Goal: Task Accomplishment & Management: Manage account settings

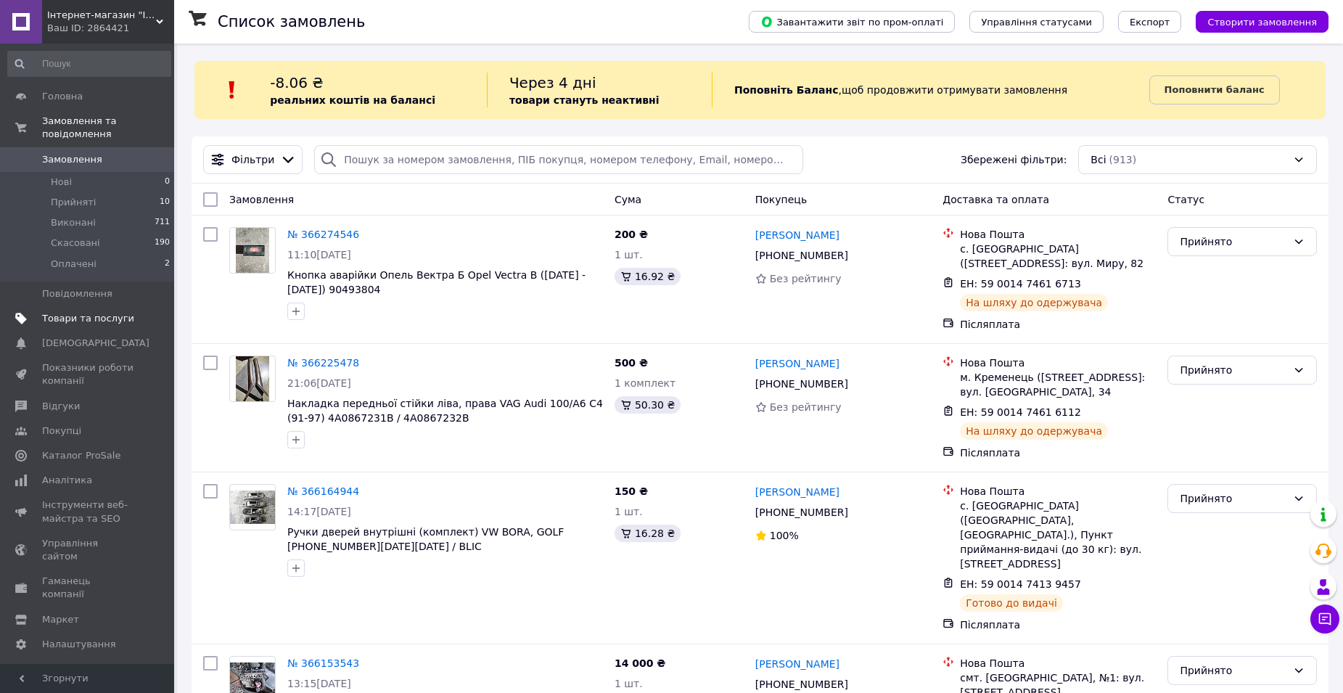
click at [63, 312] on span "Товари та послуги" at bounding box center [88, 318] width 92 height 13
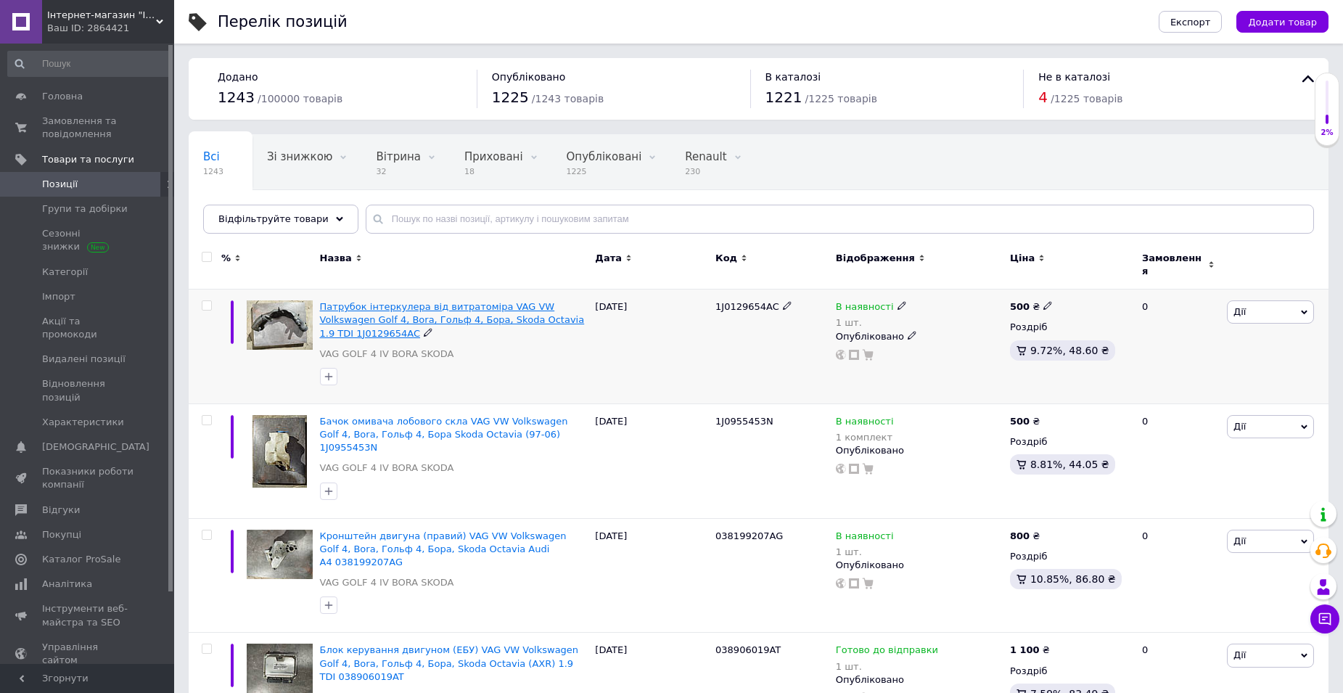
click at [514, 301] on span "Патрубок інтеркулера від витратоміра VAG VW Volkswagen Golf 4, Bora, Гольф 4, Б…" at bounding box center [452, 319] width 265 height 37
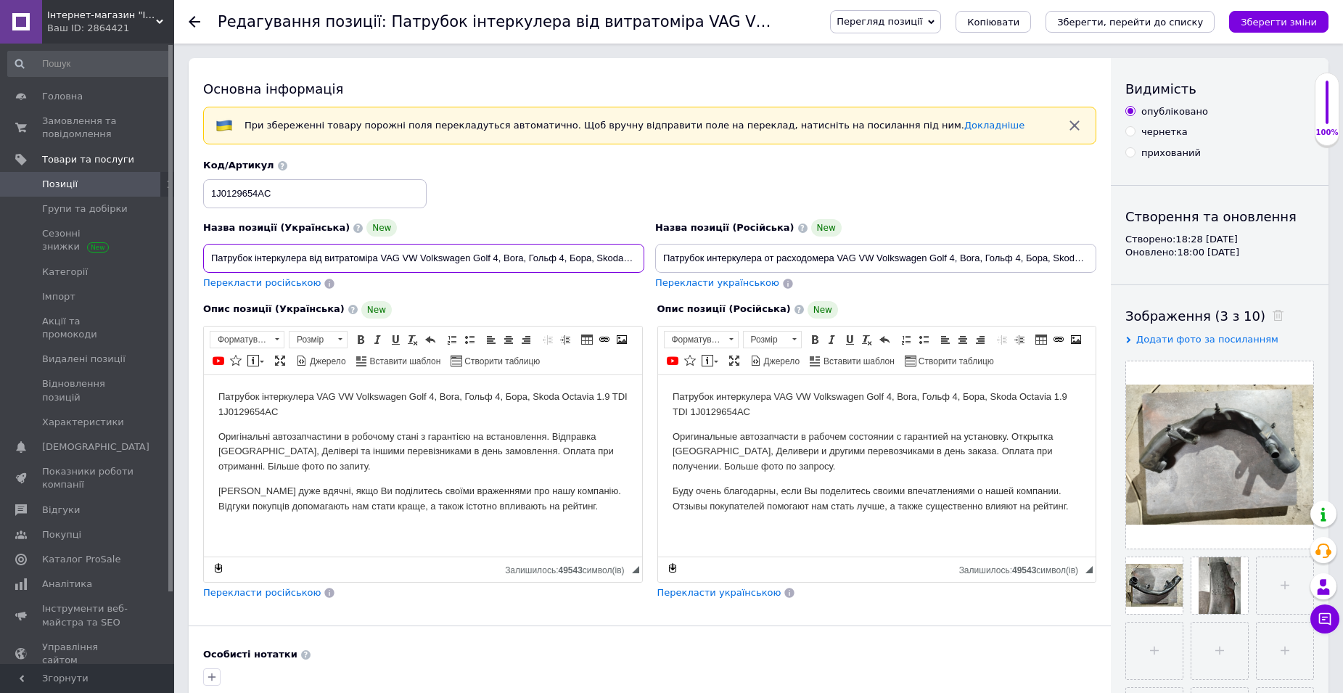
scroll to position [0, 119]
drag, startPoint x: 210, startPoint y: 257, endPoint x: 572, endPoint y: 253, distance: 362.8
click at [572, 253] on input "Патрубок інтеркулера від витратоміра VAG VW Volkswagen Golf 4, Bora, Гольф 4, Б…" at bounding box center [423, 258] width 441 height 29
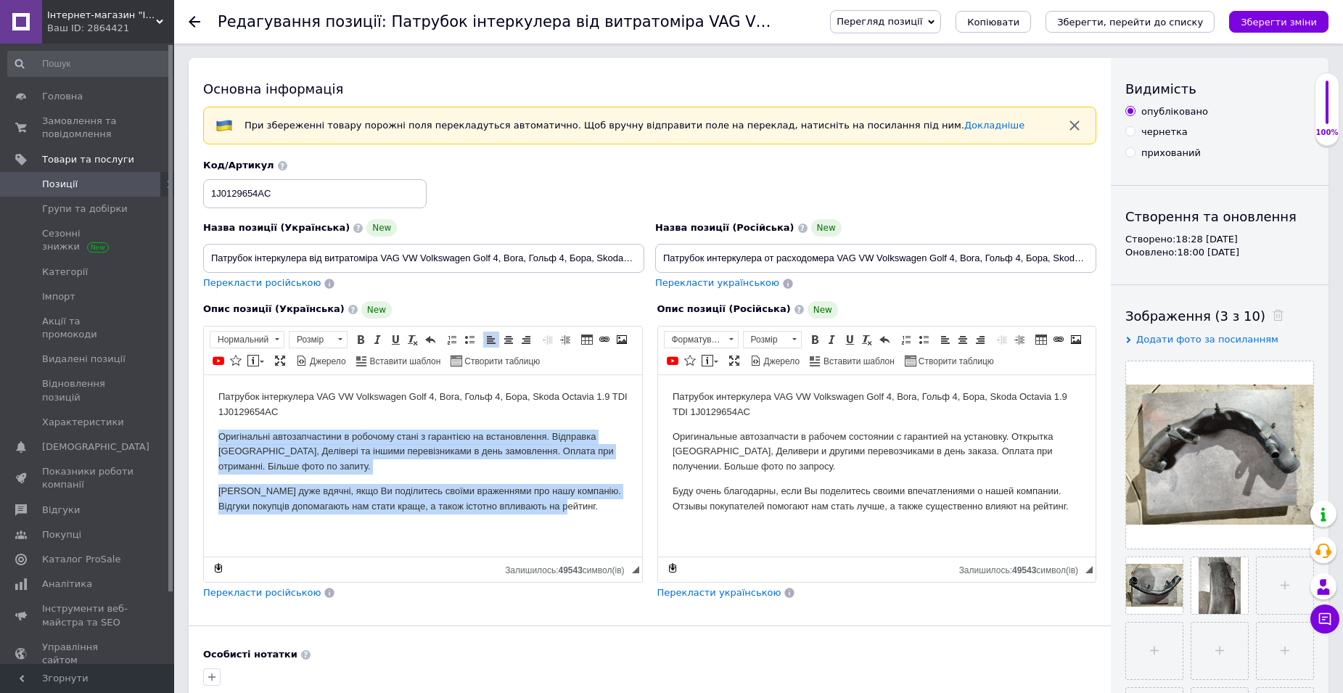
drag, startPoint x: 216, startPoint y: 438, endPoint x: 602, endPoint y: 507, distance: 392.1
click at [594, 525] on html "Патрубок інтеркулера VAG VW Volkswagen Golf 4, Bora, Гольф 4, Бора, Skoda Octav…" at bounding box center [423, 451] width 438 height 154
drag, startPoint x: 459, startPoint y: 531, endPoint x: 459, endPoint y: 500, distance: 31.2
click at [459, 528] on html "Патрубок інтеркулера VAG VW Volkswagen Golf 4, Bora, Гольф 4, Бора, Skoda Octav…" at bounding box center [423, 451] width 438 height 154
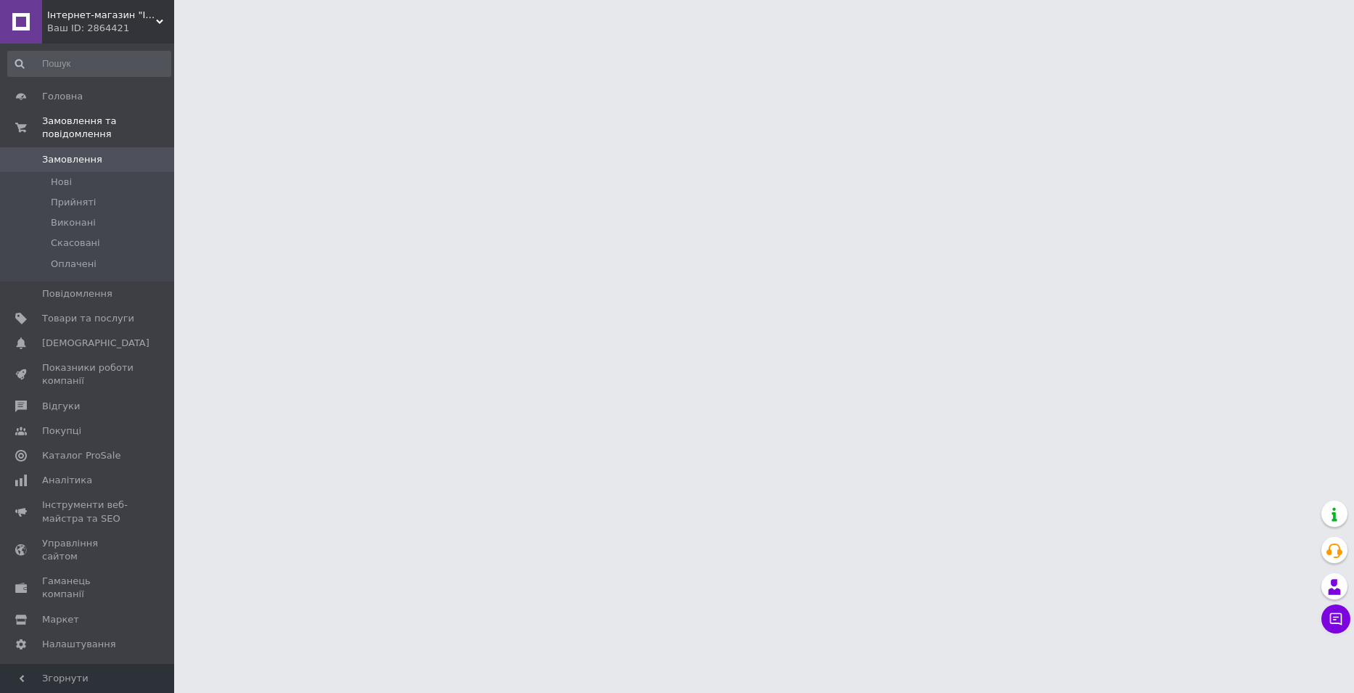
drag, startPoint x: 112, startPoint y: 308, endPoint x: 249, endPoint y: 317, distance: 136.7
click at [112, 312] on span "Товари та послуги" at bounding box center [88, 318] width 92 height 13
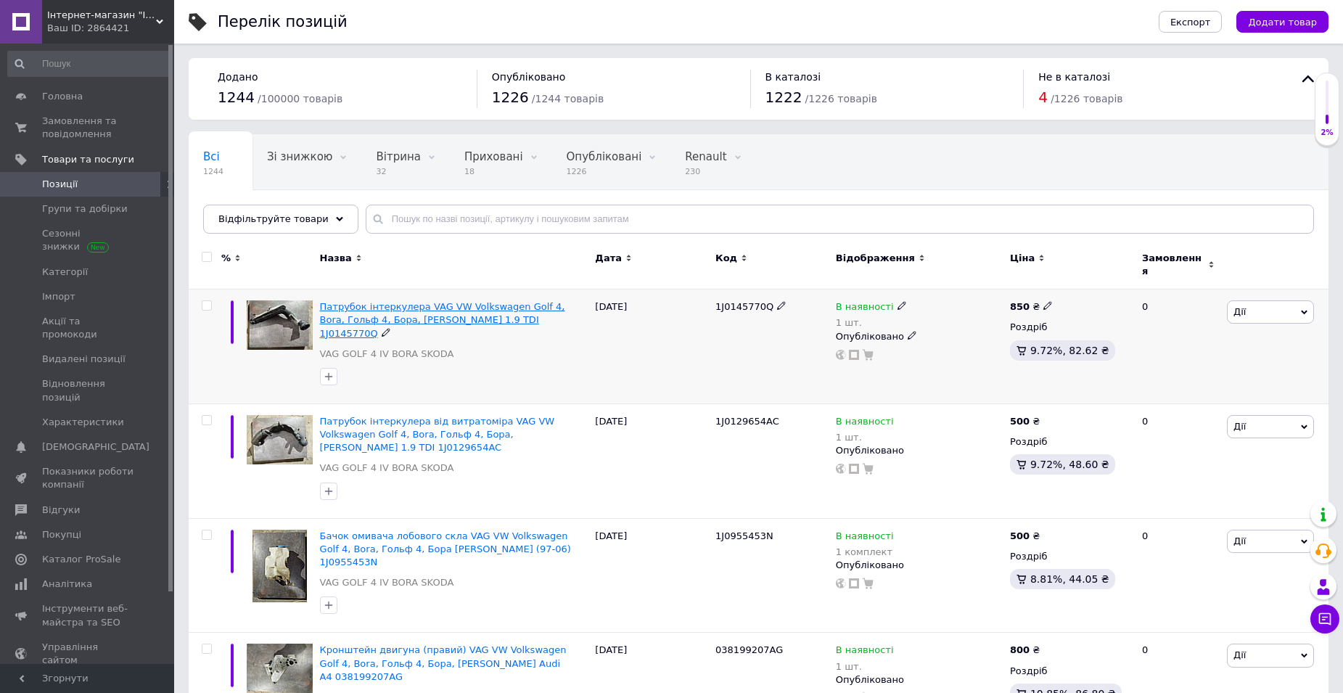
click at [514, 301] on span "Патрубок інтеркулера VAG VW Volkswagen Golf 4, Bora, Гольф 4, Бора, [PERSON_NAM…" at bounding box center [442, 319] width 245 height 37
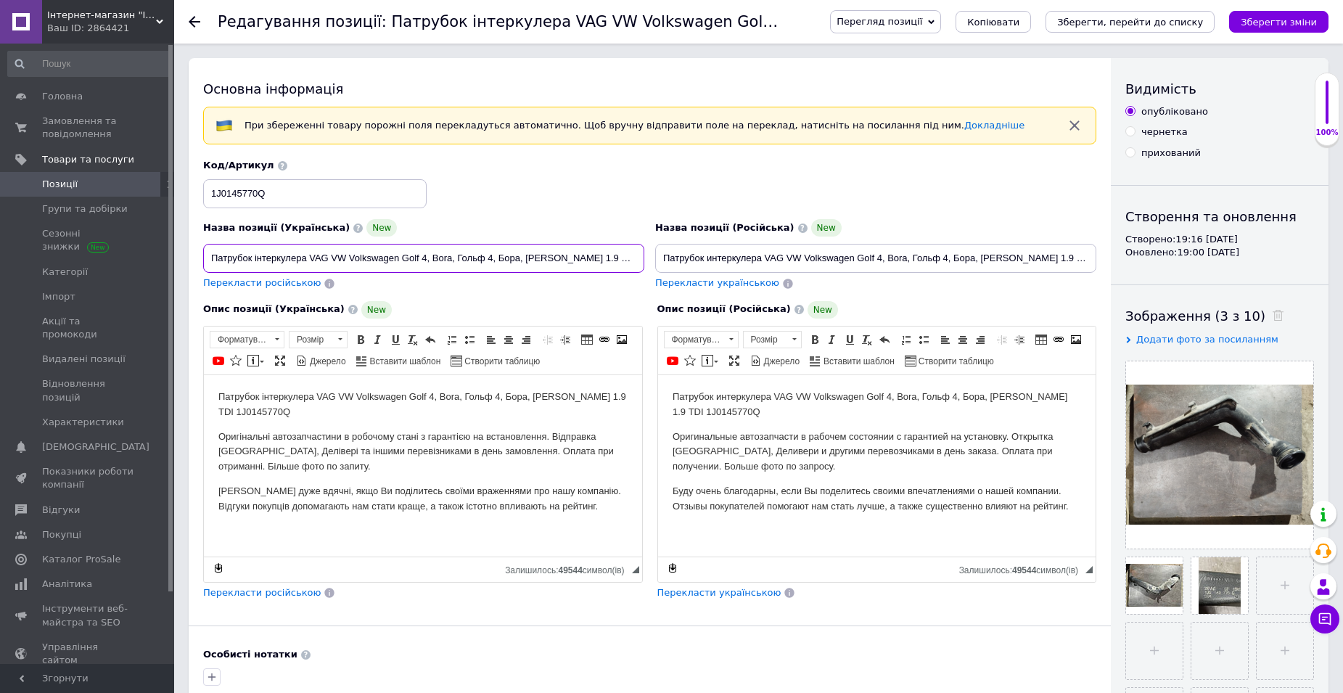
drag, startPoint x: 311, startPoint y: 258, endPoint x: 620, endPoint y: 264, distance: 309.9
click at [620, 264] on input "Патрубок інтеркулера VAG VW Volkswagen Golf 4, Bora, Гольф 4, Бора, [PERSON_NAM…" at bounding box center [423, 258] width 441 height 29
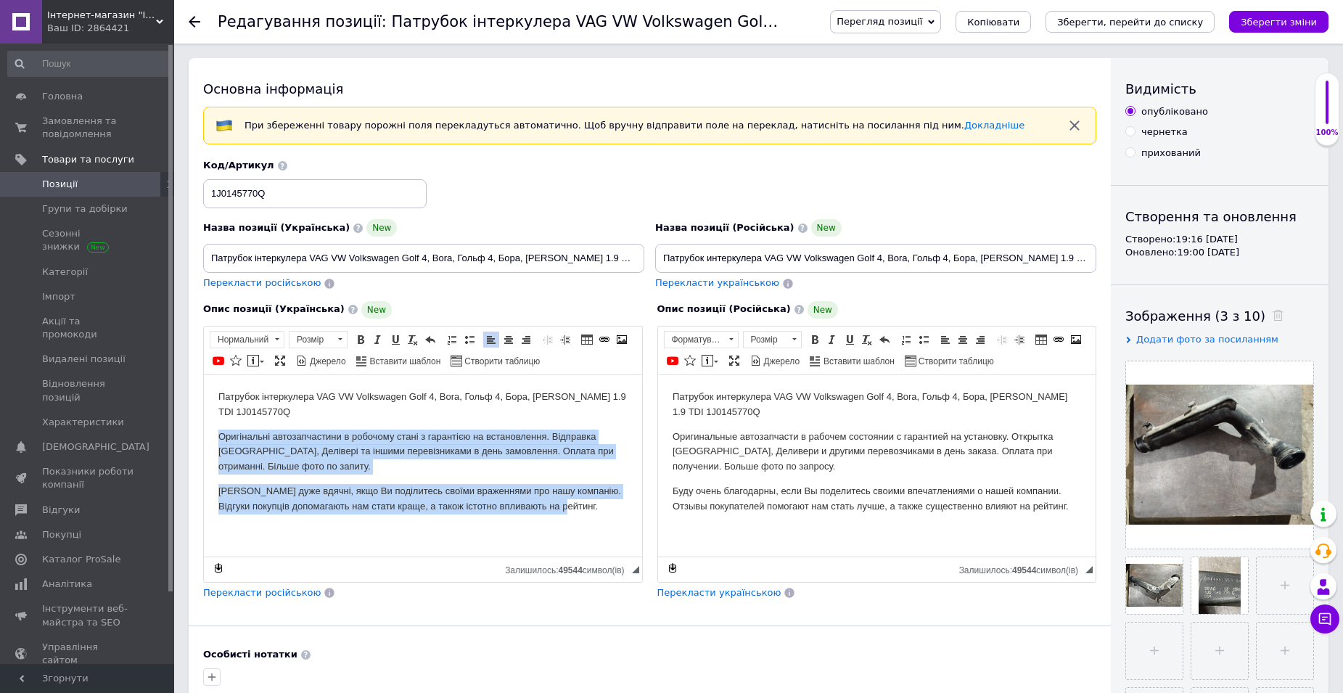
drag, startPoint x: 216, startPoint y: 438, endPoint x: 585, endPoint y: 512, distance: 375.9
click at [585, 512] on html "Патрубок інтеркулера VAG VW Volkswagen Golf 4, Bora, Гольф 4, Бора, Skoda Octav…" at bounding box center [423, 451] width 438 height 154
copy body "Оригінальні автозапчастини в робочому стані з гарантією на встановлення. Відпра…"
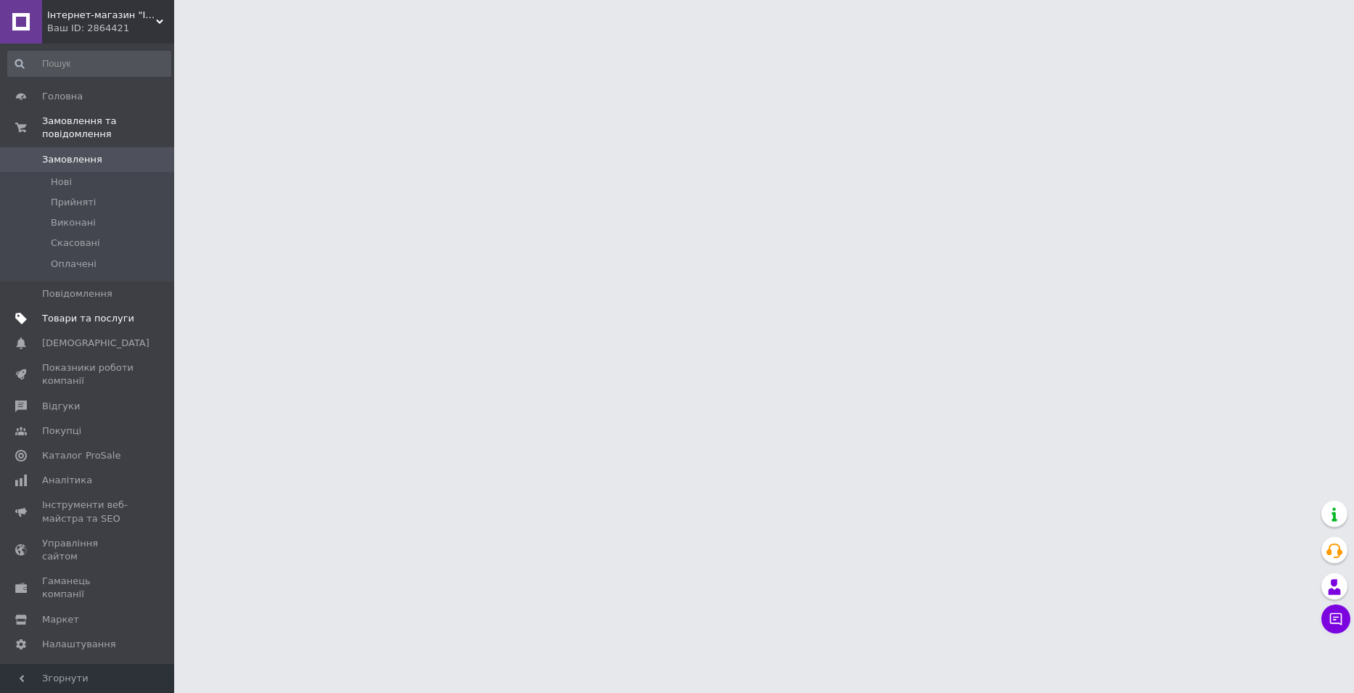
click at [96, 312] on span "Товари та послуги" at bounding box center [88, 318] width 92 height 13
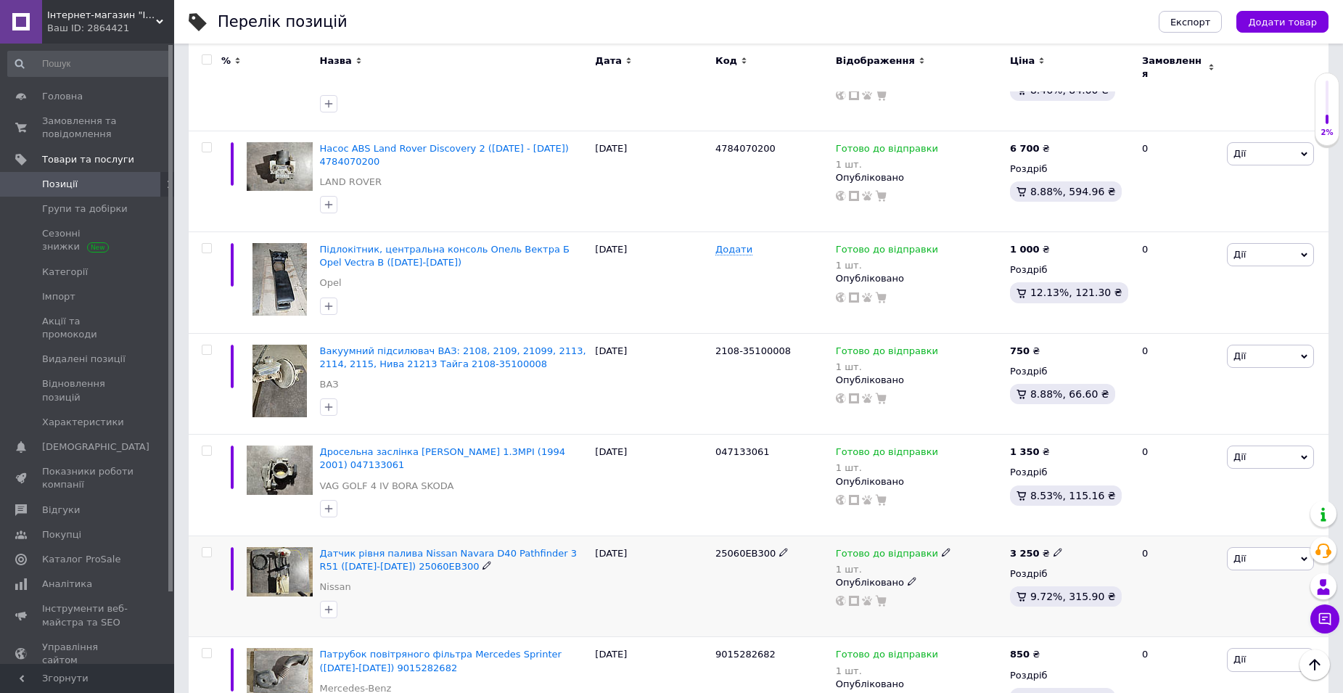
scroll to position [1672, 0]
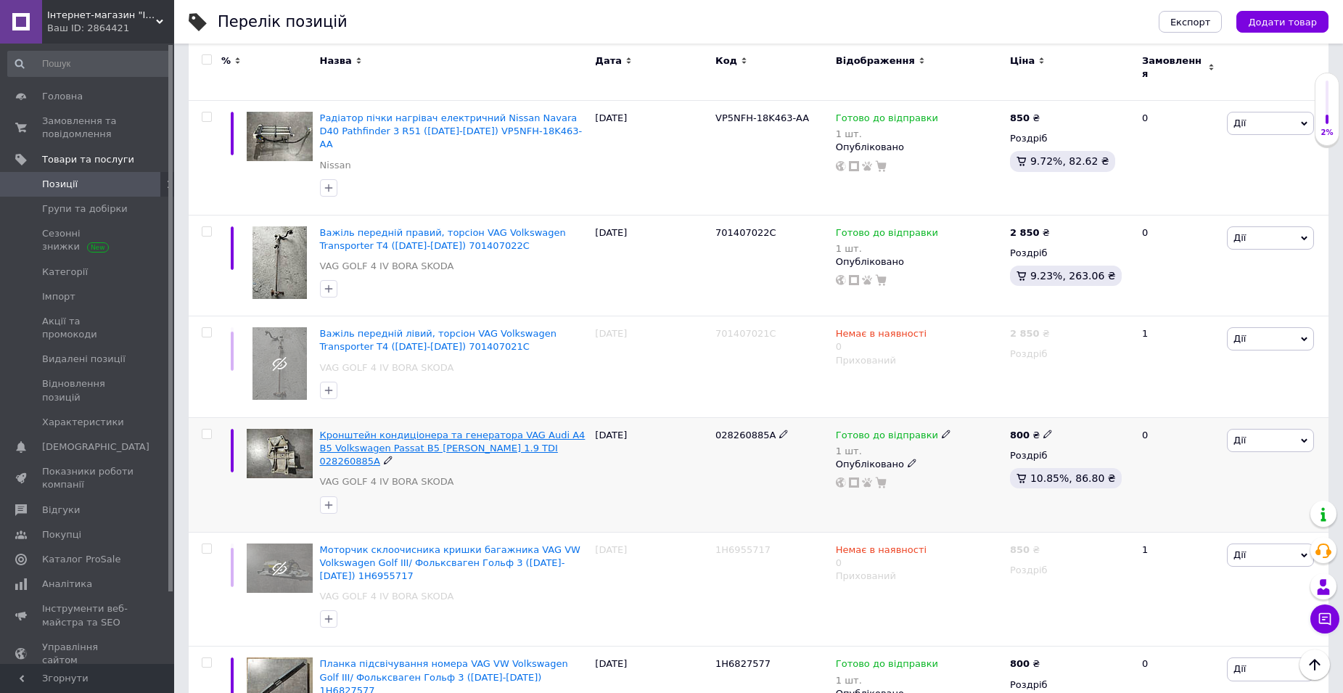
click at [482, 429] on span "Кронштейн кондиціонера та генератора VAG Audi A4 B5 Volkswagen Passat B5 [PERSO…" at bounding box center [453, 447] width 266 height 37
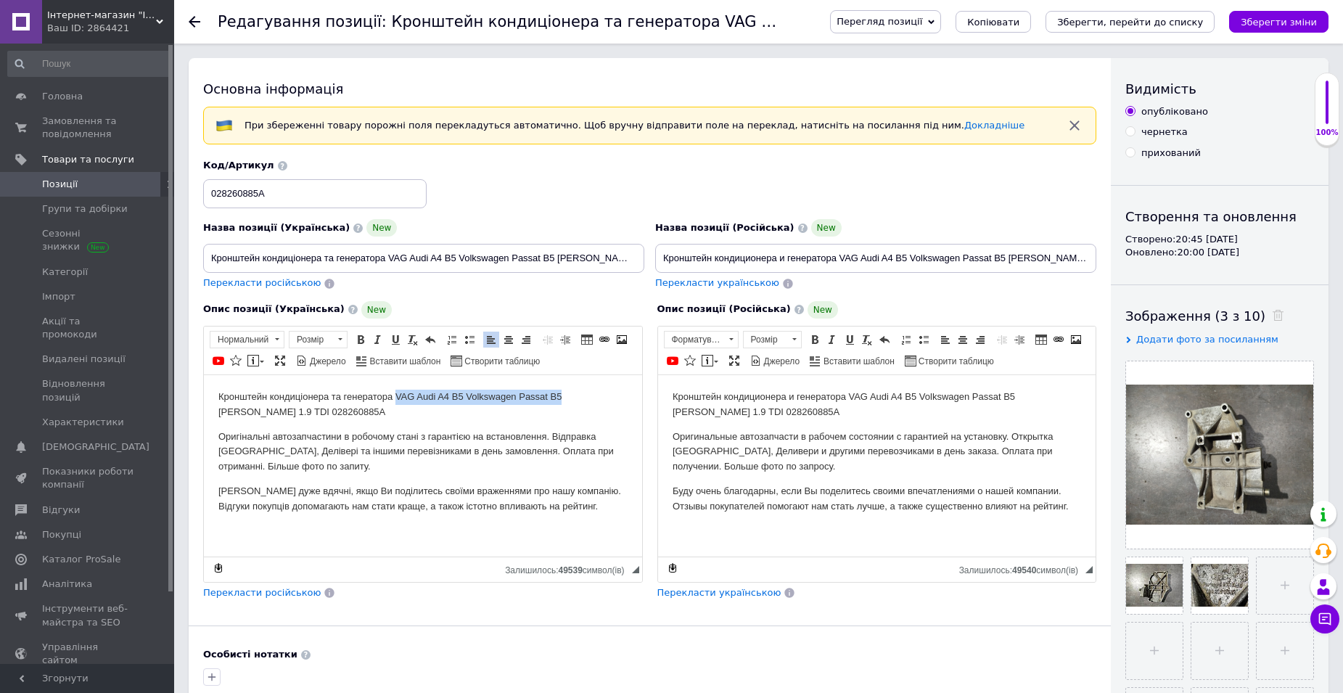
drag, startPoint x: 395, startPoint y: 395, endPoint x: 559, endPoint y: 394, distance: 164.0
click at [559, 394] on p "Кронштейн кондиціонера та генератора VAG Audi A4 B5 Volkswagen Passat B5 [PERSO…" at bounding box center [422, 404] width 409 height 30
copy p "VAG Audi A4 B5 Volkswagen Passat B5"
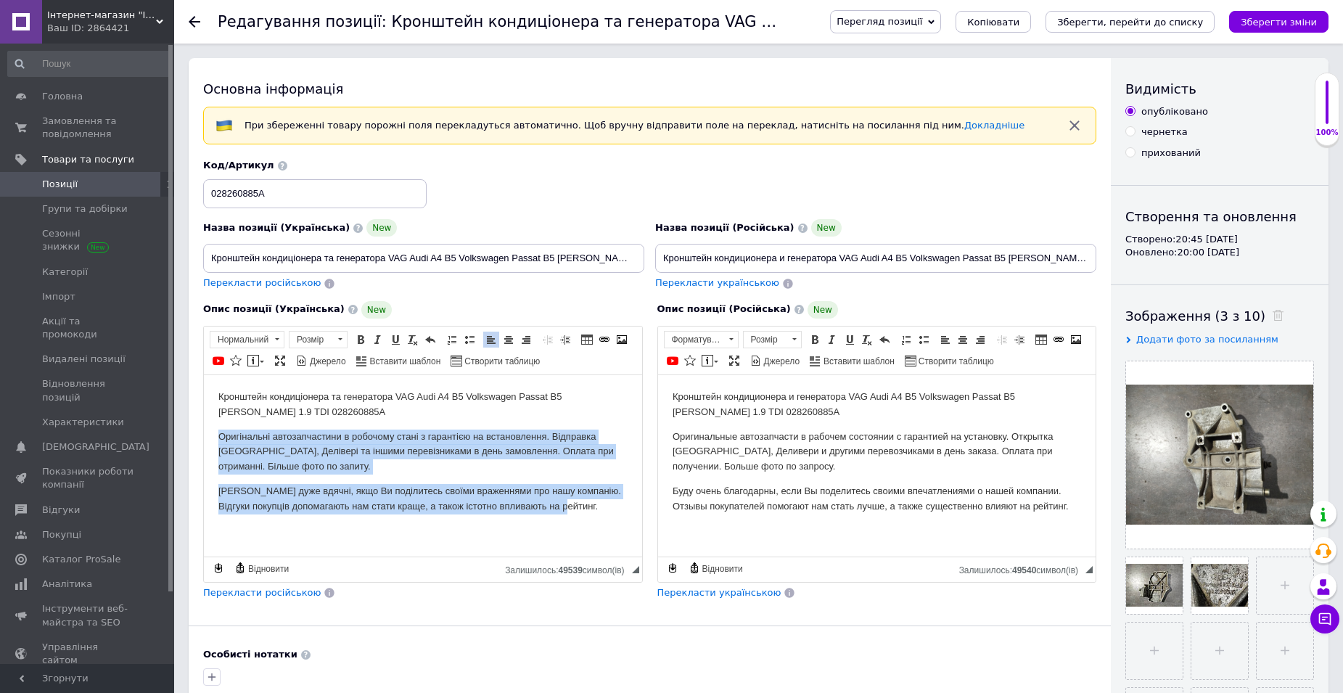
drag, startPoint x: 227, startPoint y: 442, endPoint x: 591, endPoint y: 531, distance: 375.0
click at [591, 528] on html "Кронштейн кондиціонера та генератора VAG Audi A4 B5 Volkswagen Passat B5 [PERSO…" at bounding box center [423, 451] width 438 height 154
copy body "Оригінальні автозапчастини в робочому стані з гарантією на встановлення. Відпра…"
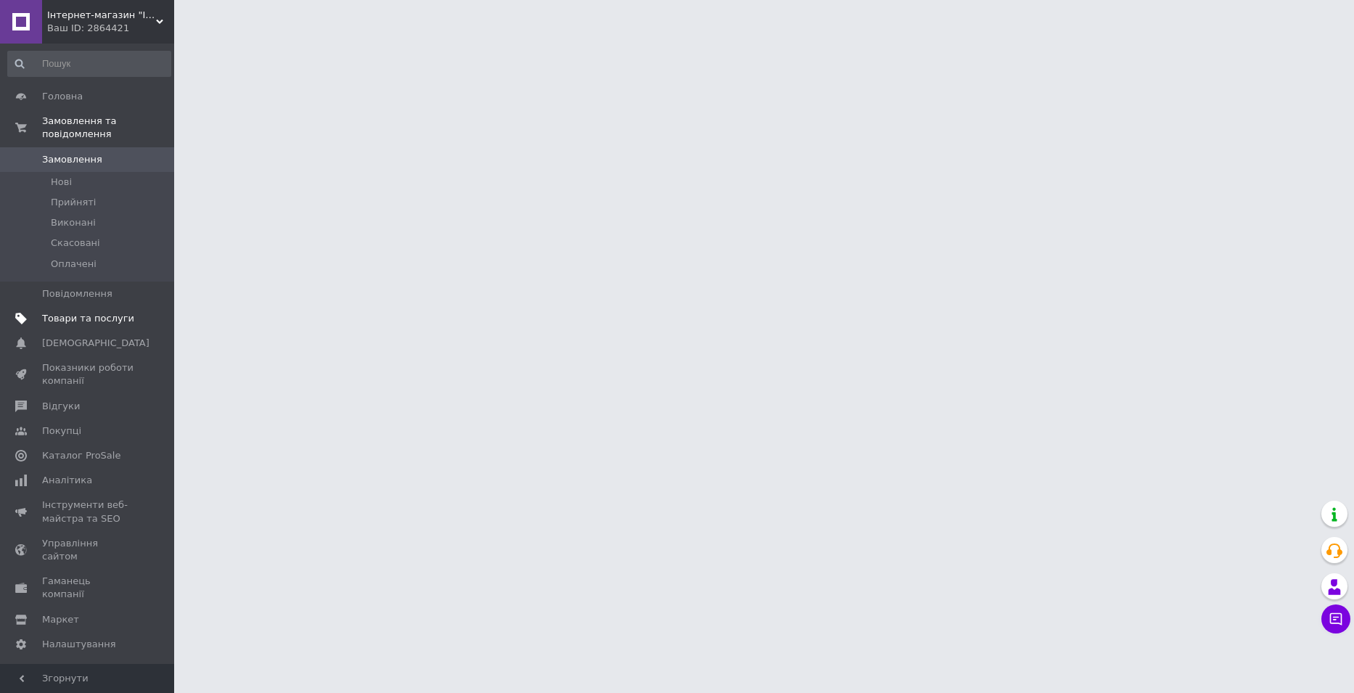
click at [81, 312] on span "Товари та послуги" at bounding box center [88, 318] width 92 height 13
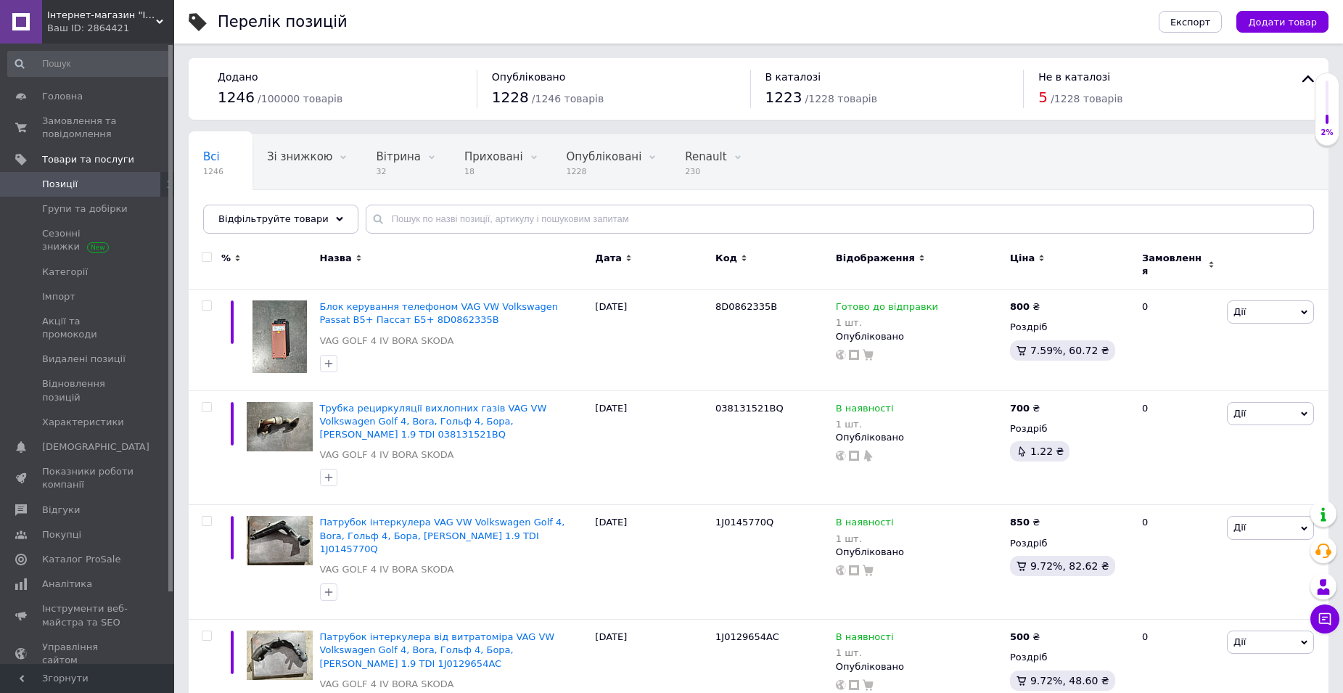
scroll to position [218, 0]
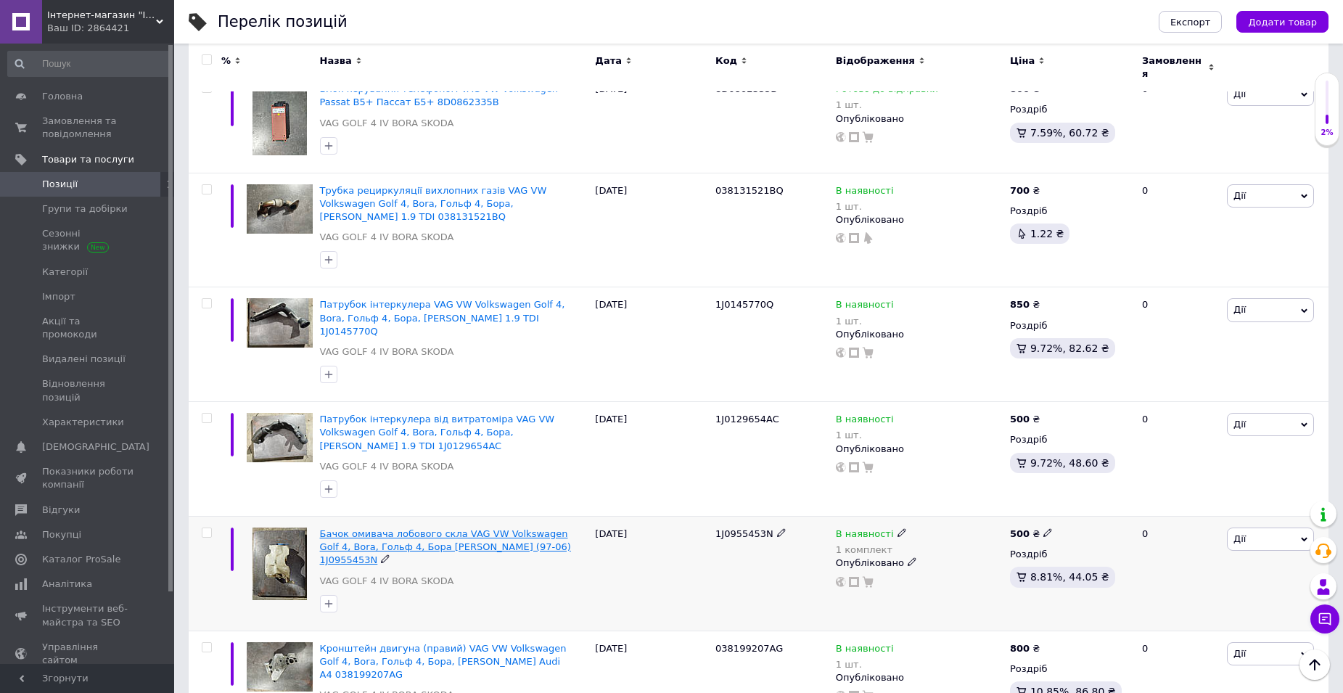
click at [484, 528] on span "Бачок омивача лобового скла VAG VW Volkswagen Golf 4, Bora, Гольф 4, Бора [PERS…" at bounding box center [445, 546] width 251 height 37
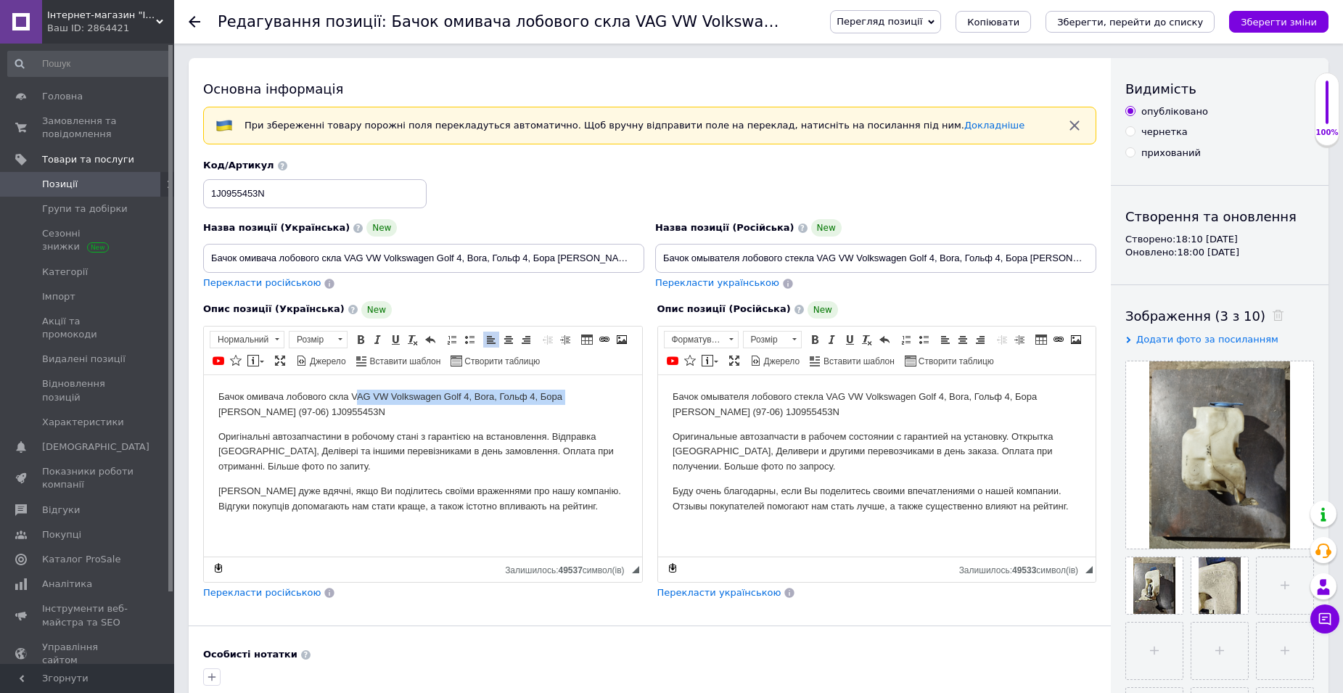
drag, startPoint x: 355, startPoint y: 396, endPoint x: 564, endPoint y: 396, distance: 208.2
click at [564, 396] on p "Бачок омивача лобового скла VAG VW Volkswagen Golf 4, Bora, Гольф 4, Бора Skoda…" at bounding box center [422, 404] width 409 height 30
copy p "VAG VW Volkswagen Golf 4, Bora, Гольф 4, Бора"
drag, startPoint x: 255, startPoint y: 411, endPoint x: 274, endPoint y: 413, distance: 18.9
click at [274, 413] on p "Бачок омивача лобового скла VAG VW Volkswagen Golf 4, Bora, Гольф 4, Бора Skoda…" at bounding box center [422, 404] width 409 height 30
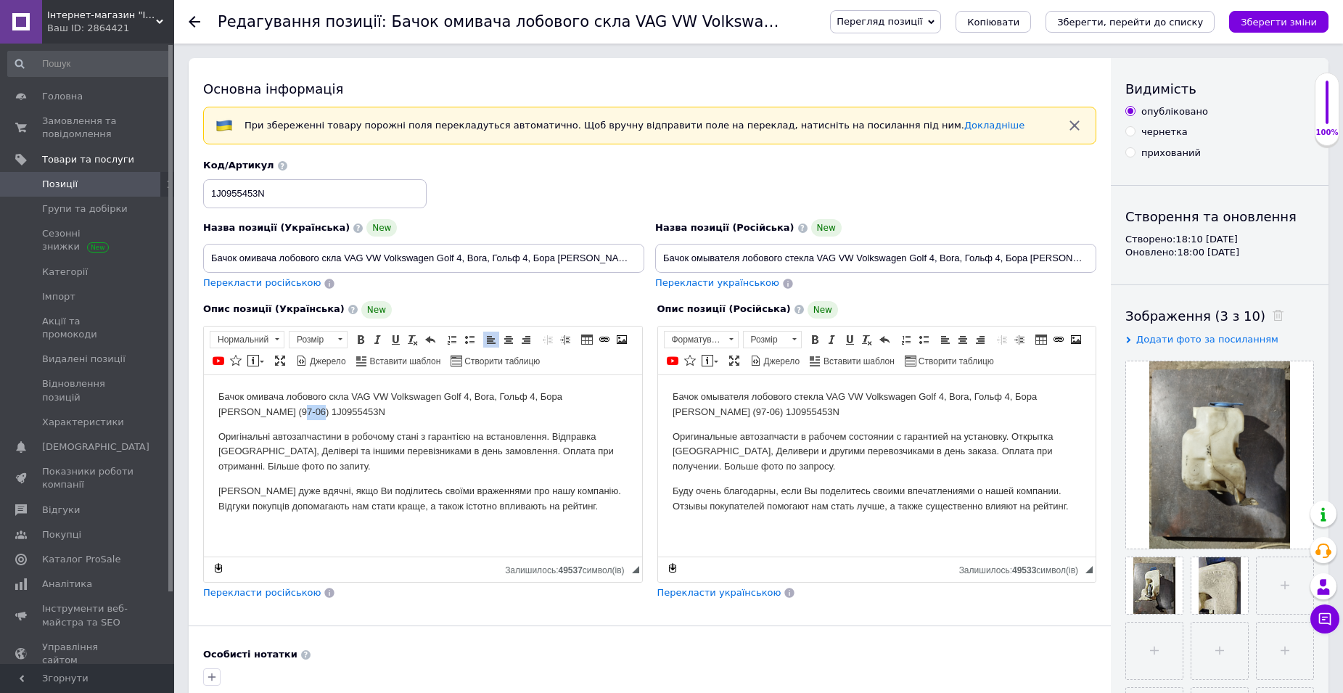
click at [263, 412] on p "Бачок омивача лобового скла VAG VW Volkswagen Golf 4, Bora, Гольф 4, Бора Skoda…" at bounding box center [422, 404] width 409 height 30
drag, startPoint x: 254, startPoint y: 411, endPoint x: 284, endPoint y: 416, distance: 30.1
click at [284, 416] on p "Бачок омивача лобового скла VAG VW Volkswagen Golf 4, Bora, Гольф 4, Бора Skoda…" at bounding box center [422, 404] width 409 height 30
copy p "(97-06)"
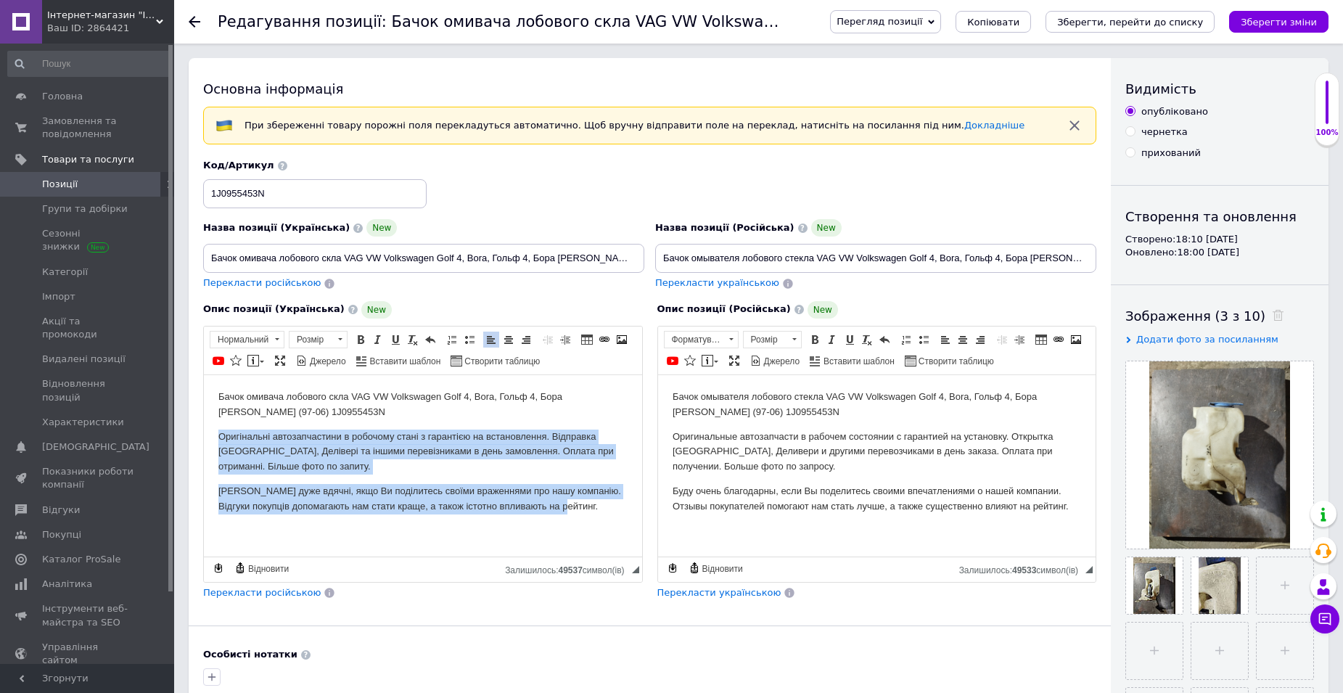
drag, startPoint x: 218, startPoint y: 439, endPoint x: 597, endPoint y: 513, distance: 386.6
click at [597, 513] on html "Бачок омивача лобового скла VAG VW Volkswagen Golf 4, Bora, Гольф 4, Бора Skoda…" at bounding box center [423, 451] width 438 height 154
copy body "Оригінальні автозапчастини в робочому стані з гарантією на встановлення. Відпра…"
